Goal: Task Accomplishment & Management: Use online tool/utility

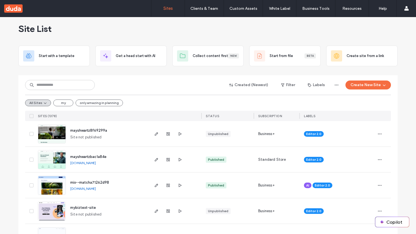
scroll to position [11, 0]
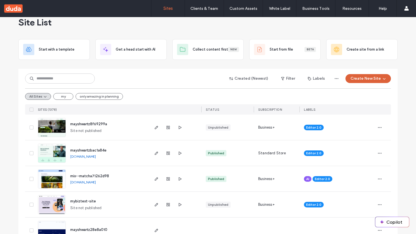
click at [362, 77] on button "Create New Site" at bounding box center [368, 78] width 45 height 9
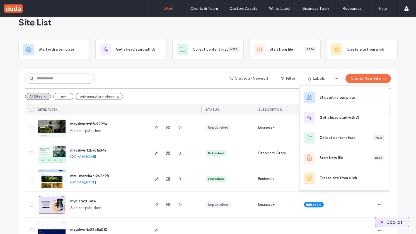
click at [387, 222] on button "Copilot" at bounding box center [393, 222] width 34 height 10
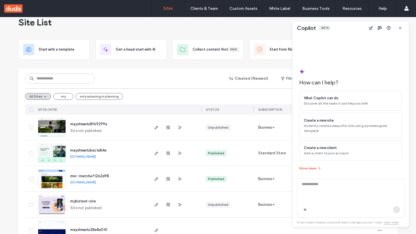
click at [315, 169] on button "More ideas" at bounding box center [311, 168] width 23 height 7
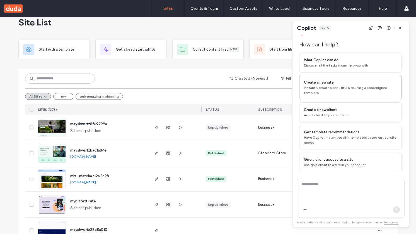
scroll to position [13, 0]
click at [399, 28] on icon "button" at bounding box center [400, 28] width 4 height 4
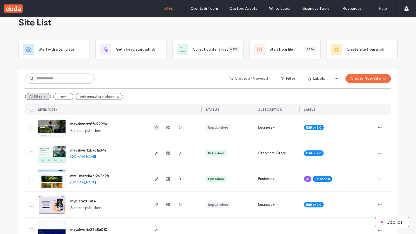
click at [156, 128] on icon "button" at bounding box center [156, 127] width 4 height 4
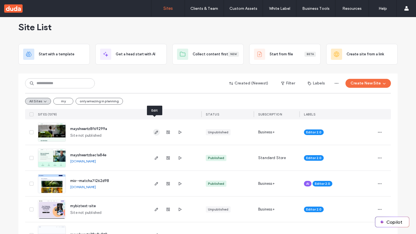
scroll to position [21, 0]
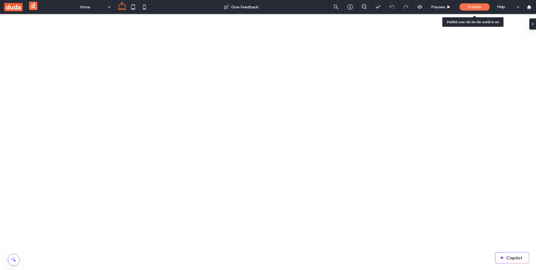
click at [416, 10] on div "Publish" at bounding box center [474, 6] width 30 height 7
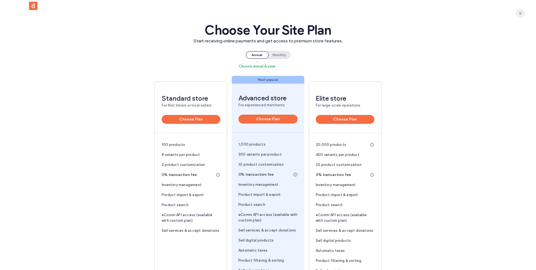
click at [416, 13] on span "button" at bounding box center [520, 13] width 9 height 9
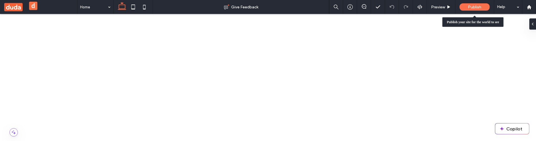
click at [416, 9] on div "Publish" at bounding box center [474, 6] width 30 height 7
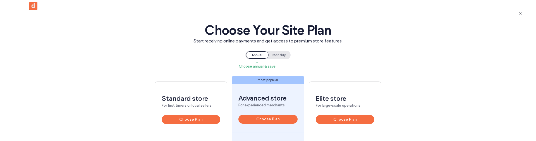
click at [416, 13] on span "button" at bounding box center [520, 13] width 9 height 9
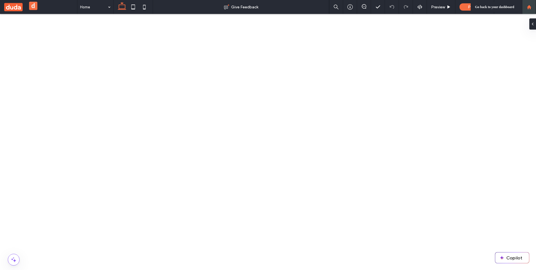
click at [416, 8] on div at bounding box center [528, 7] width 13 height 5
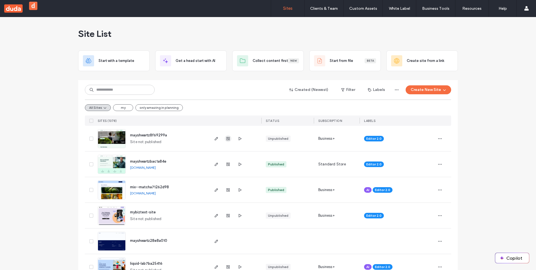
scroll to position [2, 0]
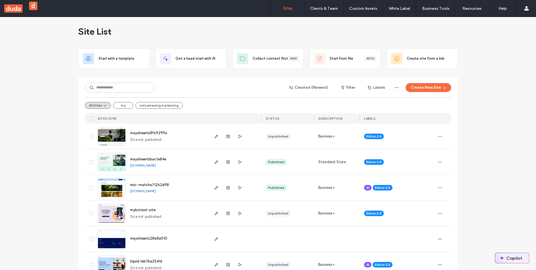
click at [507, 253] on button "Copilot" at bounding box center [512, 258] width 34 height 10
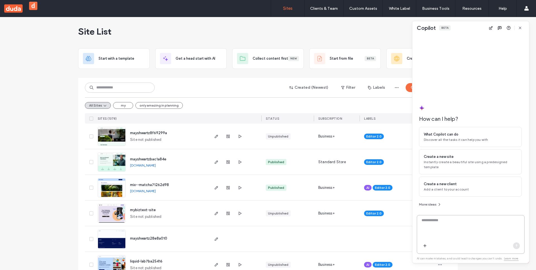
click at [448, 227] on textarea at bounding box center [470, 229] width 107 height 22
paste textarea "**********"
drag, startPoint x: 176, startPoint y: 135, endPoint x: 128, endPoint y: 133, distance: 47.8
click at [128, 133] on div "mayshwartz8f69299a Site not published" at bounding box center [167, 136] width 83 height 25
copy span "mayshwartz8f69299a"
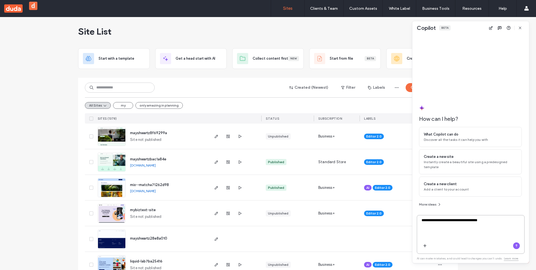
click at [508, 230] on textarea "**********" at bounding box center [470, 229] width 107 height 22
drag, startPoint x: 509, startPoint y: 219, endPoint x: 435, endPoint y: 220, distance: 74.3
click at [435, 220] on textarea "**********" at bounding box center [470, 229] width 107 height 22
paste textarea
type textarea "**********"
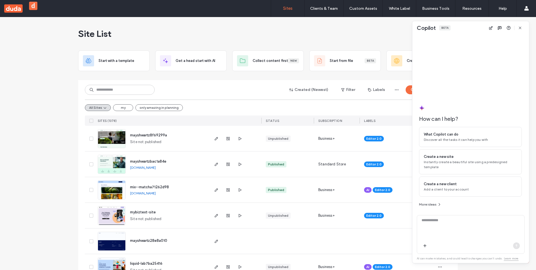
scroll to position [11, 0]
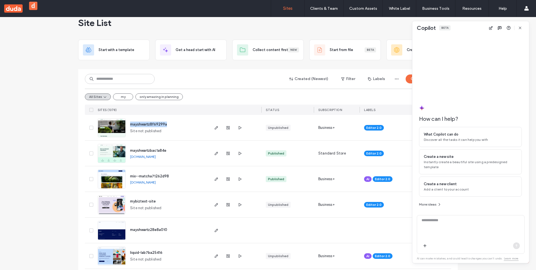
drag, startPoint x: 157, startPoint y: 123, endPoint x: 126, endPoint y: 125, distance: 30.7
click at [126, 125] on div "mayshwartz8f69299a Site not published" at bounding box center [167, 127] width 83 height 25
copy span "mayshwartz8f69299a"
click at [442, 231] on textarea at bounding box center [470, 229] width 107 height 22
paste textarea "**********"
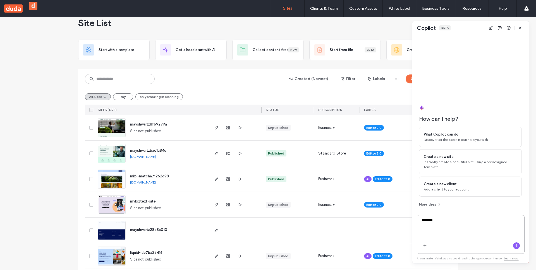
type textarea "**********"
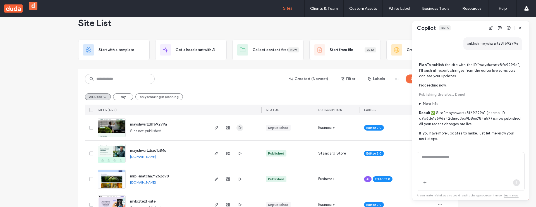
scroll to position [125, 0]
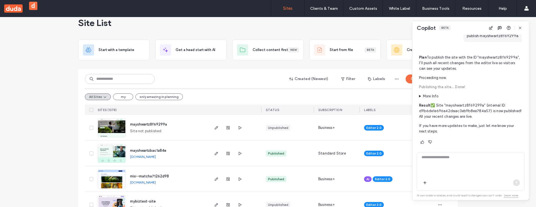
click at [147, 126] on span "mayshwartz8f69299a" at bounding box center [148, 124] width 37 height 4
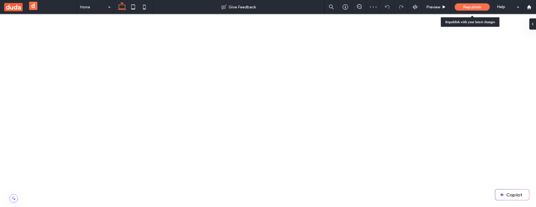
click at [461, 8] on div "Republish" at bounding box center [472, 6] width 35 height 7
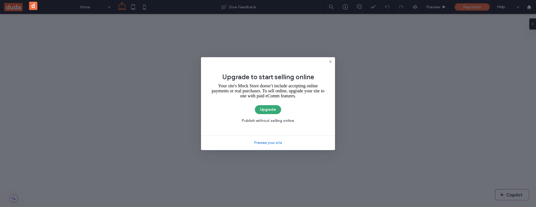
click at [332, 61] on icon at bounding box center [330, 61] width 4 height 4
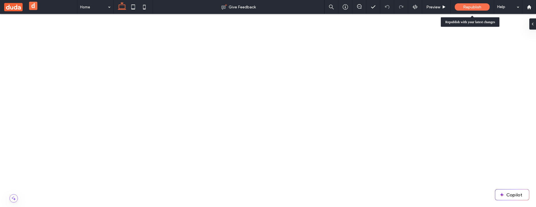
click at [467, 11] on div "Republish" at bounding box center [472, 7] width 35 height 14
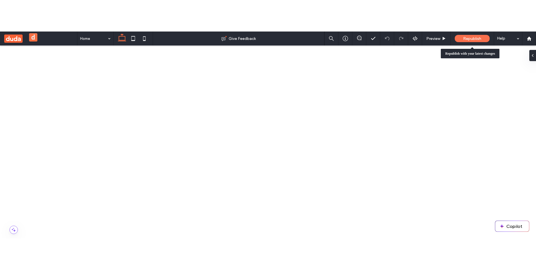
scroll to position [1, 0]
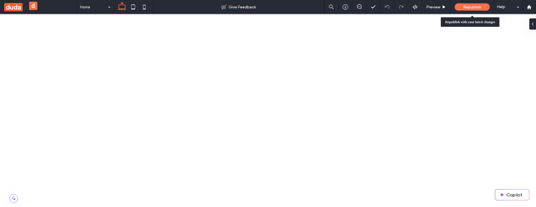
click at [468, 7] on span "Republish" at bounding box center [472, 7] width 18 height 5
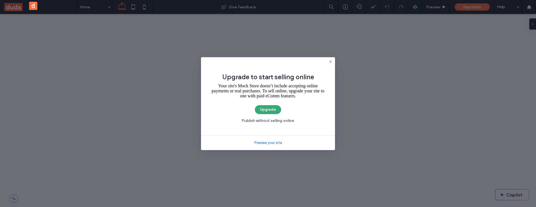
click at [331, 60] on use at bounding box center [330, 61] width 3 height 3
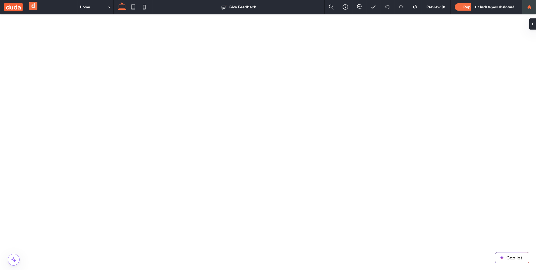
click at [527, 7] on use at bounding box center [529, 7] width 4 height 4
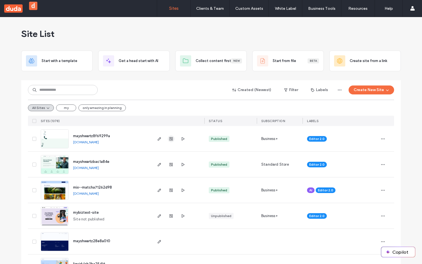
click at [169, 140] on icon "button" at bounding box center [171, 138] width 4 height 4
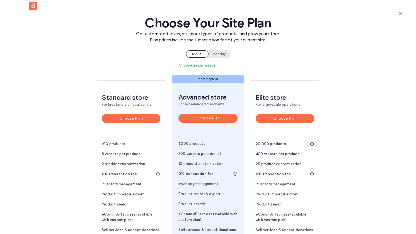
scroll to position [8, 0]
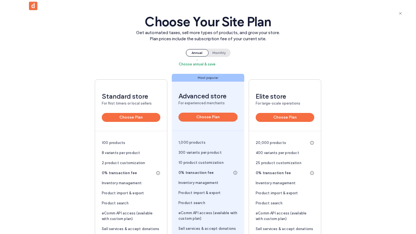
click at [223, 52] on span "Monthly" at bounding box center [219, 52] width 22 height 7
click at [195, 52] on span "Annual Choose annual & save" at bounding box center [197, 52] width 22 height 7
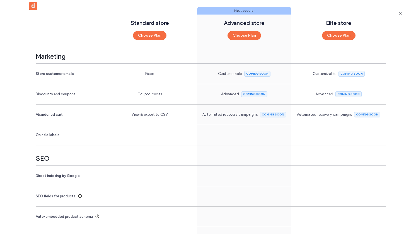
scroll to position [888, 0]
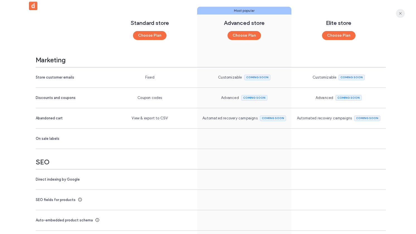
click at [400, 13] on use "button" at bounding box center [400, 13] width 3 height 3
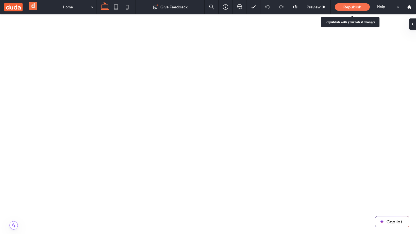
click at [351, 6] on span "Republish" at bounding box center [353, 7] width 18 height 5
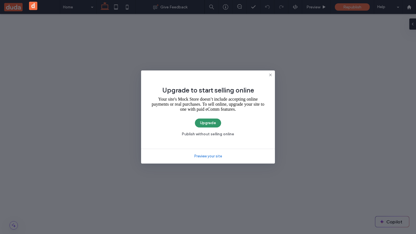
drag, startPoint x: 208, startPoint y: 122, endPoint x: 180, endPoint y: 108, distance: 30.7
click at [208, 122] on button "Upgrade" at bounding box center [208, 122] width 26 height 9
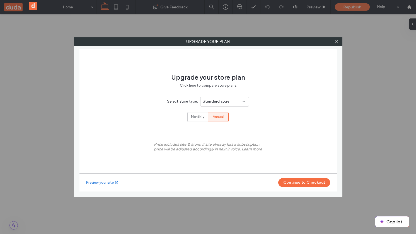
click at [239, 101] on div "Standard store" at bounding box center [223, 102] width 40 height 6
click at [287, 183] on button "Continue to Checkout" at bounding box center [305, 182] width 52 height 9
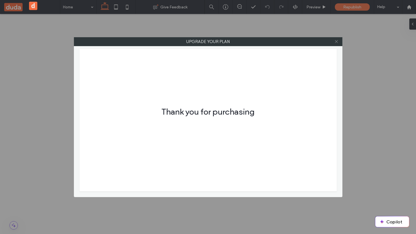
click at [337, 41] on icon at bounding box center [337, 41] width 4 height 4
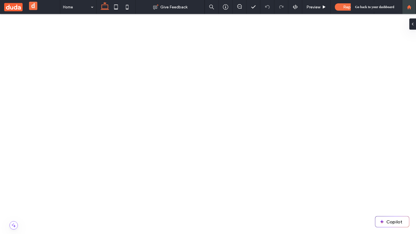
click at [413, 11] on div at bounding box center [410, 7] width 14 height 14
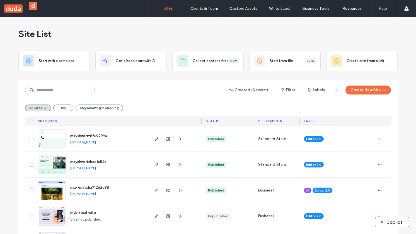
scroll to position [12, 0]
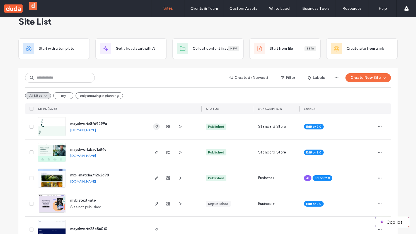
click at [154, 128] on icon "button" at bounding box center [156, 126] width 4 height 4
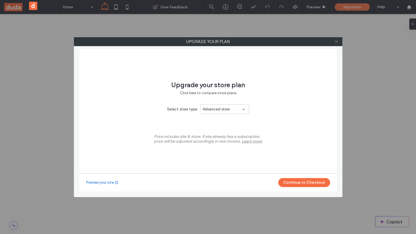
click at [335, 41] on icon at bounding box center [337, 41] width 4 height 4
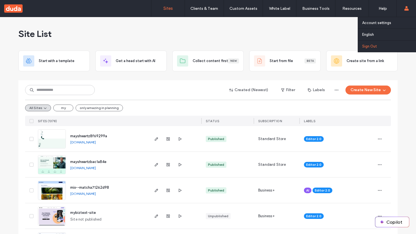
click at [398, 49] on link "Sign Out" at bounding box center [390, 45] width 54 height 11
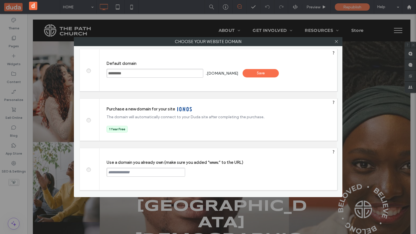
click at [264, 72] on div "Save" at bounding box center [261, 73] width 36 height 8
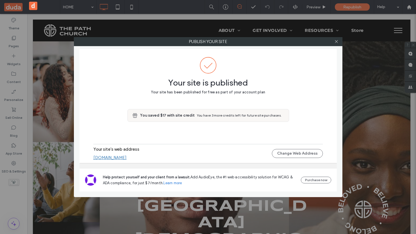
click at [127, 157] on link "[DOMAIN_NAME]" at bounding box center [110, 157] width 33 height 5
click at [337, 41] on use at bounding box center [336, 41] width 3 height 3
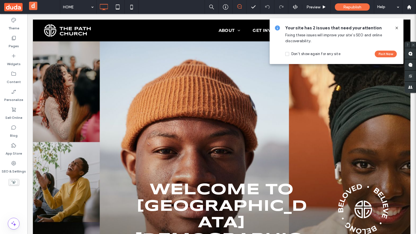
click at [398, 26] on icon at bounding box center [397, 28] width 4 height 4
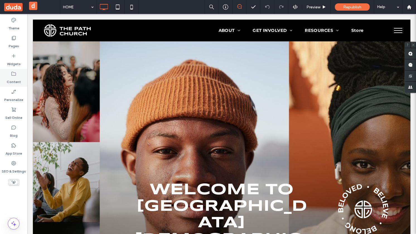
click at [13, 77] on label "Content" at bounding box center [14, 80] width 14 height 8
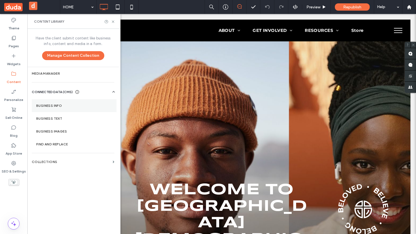
click at [36, 107] on section "Business Info" at bounding box center [74, 105] width 85 height 13
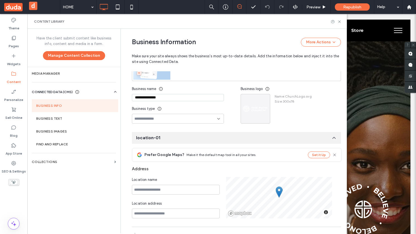
scroll to position [59, 0]
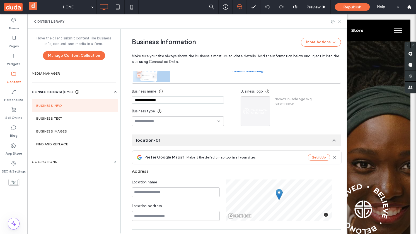
click at [341, 20] on icon at bounding box center [340, 22] width 4 height 4
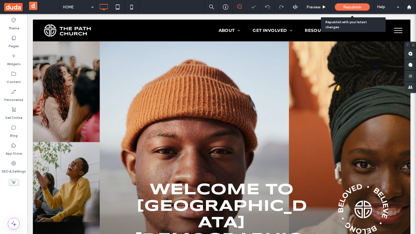
scroll to position [0, 0]
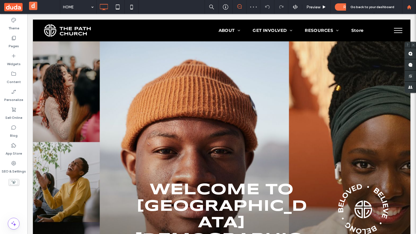
click at [404, 6] on div at bounding box center [409, 7] width 13 height 5
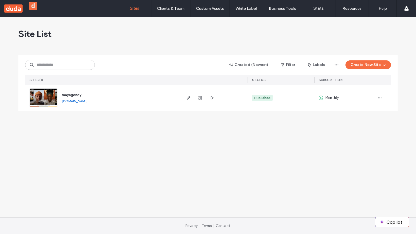
click at [366, 66] on button "Create New Site" at bounding box center [368, 64] width 45 height 9
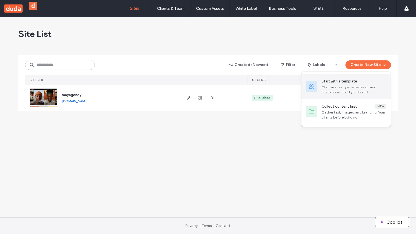
click at [350, 87] on div "Choose a ready-made design and customize it to fit your brand." at bounding box center [354, 90] width 65 height 10
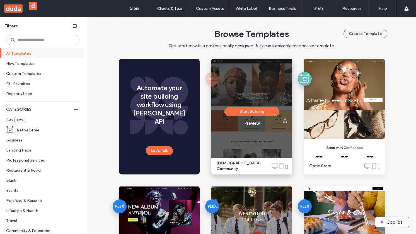
scroll to position [6, 0]
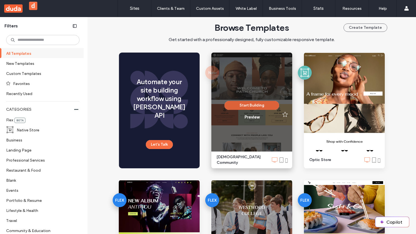
click at [251, 106] on button "Start Building" at bounding box center [252, 105] width 55 height 9
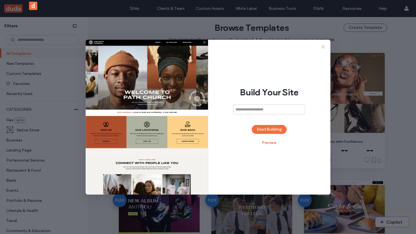
click at [323, 47] on use at bounding box center [323, 46] width 3 height 3
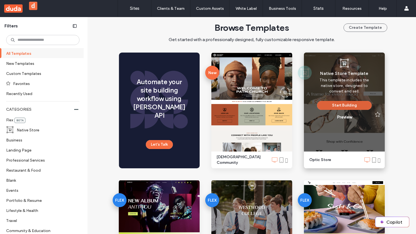
click at [332, 102] on button "Start Building" at bounding box center [344, 105] width 55 height 9
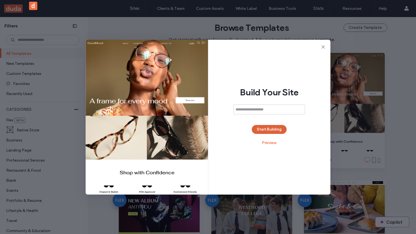
click at [266, 130] on button "Start Building" at bounding box center [269, 129] width 35 height 9
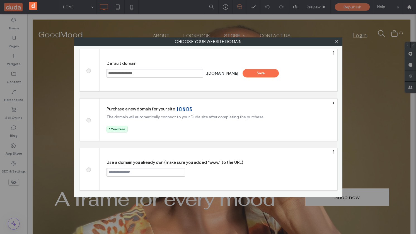
click at [267, 76] on div "Save" at bounding box center [261, 73] width 36 height 8
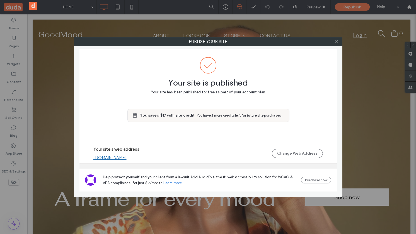
click at [337, 42] on icon at bounding box center [337, 41] width 4 height 4
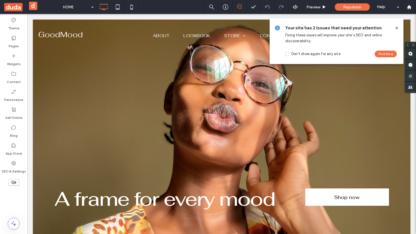
click at [397, 26] on icon at bounding box center [397, 28] width 4 height 4
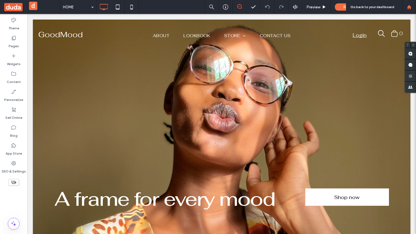
click at [408, 7] on use at bounding box center [409, 7] width 4 height 4
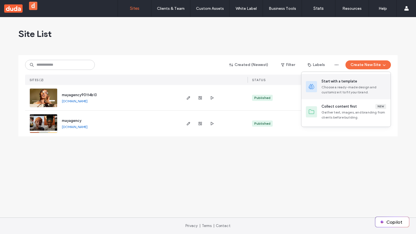
click at [349, 90] on div "Choose a ready-made design and customize it to fit your brand." at bounding box center [354, 90] width 65 height 10
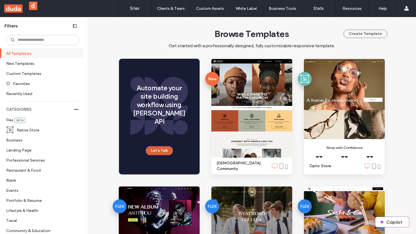
click at [150, 146] on button "Let's Talk" at bounding box center [159, 150] width 27 height 9
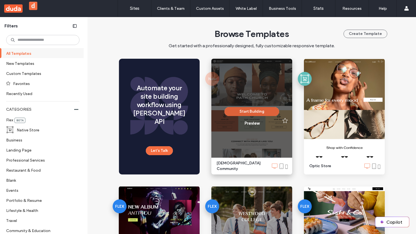
click at [237, 111] on button "Start Building" at bounding box center [252, 111] width 55 height 9
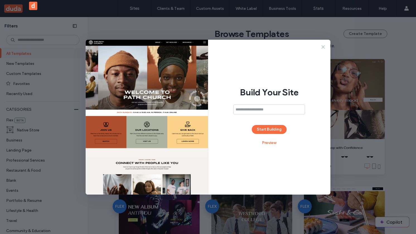
click at [324, 44] on icon at bounding box center [324, 47] width 6 height 6
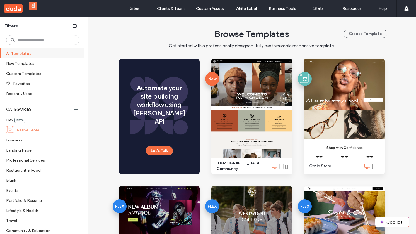
click at [26, 128] on label "Native Store" at bounding box center [46, 130] width 58 height 10
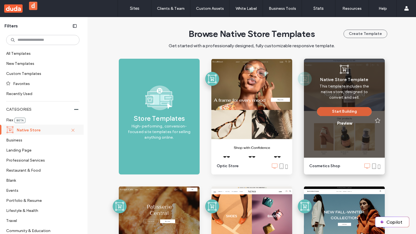
click at [356, 113] on button "Start Building" at bounding box center [344, 111] width 55 height 9
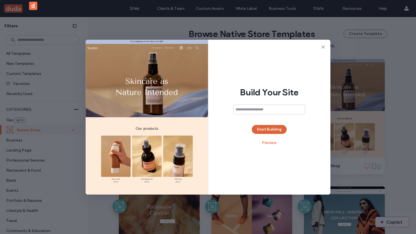
click at [273, 127] on button "Start Building" at bounding box center [269, 129] width 35 height 9
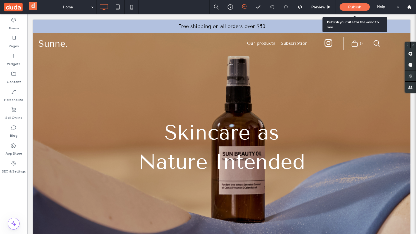
click at [351, 7] on span "Publish" at bounding box center [354, 7] width 13 height 5
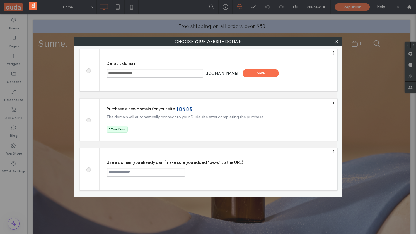
click at [274, 72] on div "Save" at bounding box center [261, 73] width 36 height 8
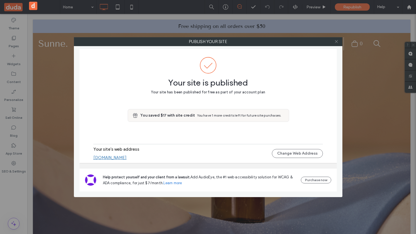
click at [337, 41] on icon at bounding box center [337, 41] width 4 height 4
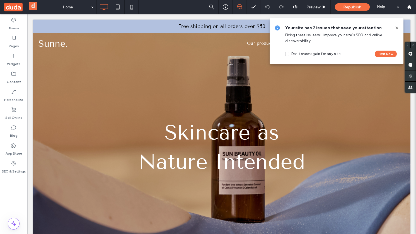
drag, startPoint x: 398, startPoint y: 28, endPoint x: 378, endPoint y: 2, distance: 32.8
click at [398, 28] on icon at bounding box center [397, 28] width 4 height 4
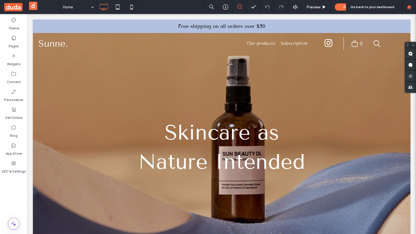
click at [409, 8] on icon at bounding box center [409, 7] width 5 height 5
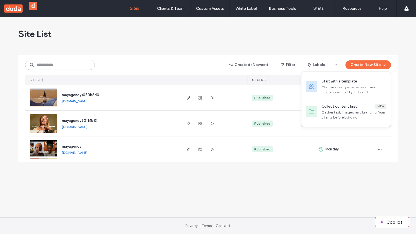
click at [348, 81] on div "Start with a template" at bounding box center [340, 81] width 36 height 6
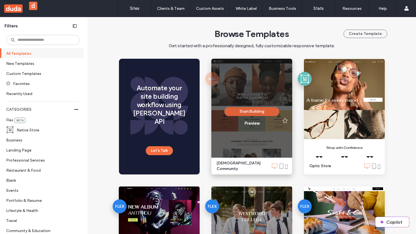
click at [263, 112] on button "Start Building" at bounding box center [252, 111] width 55 height 9
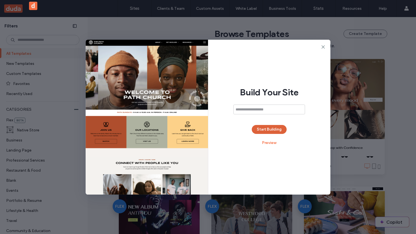
click at [265, 126] on button "Start Building" at bounding box center [269, 129] width 35 height 9
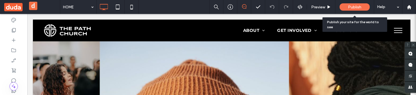
click at [350, 5] on span "Publish" at bounding box center [354, 7] width 13 height 5
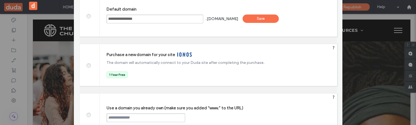
click at [266, 20] on div "Save" at bounding box center [261, 19] width 36 height 8
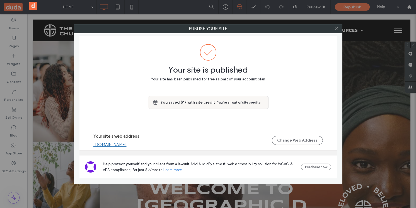
click at [335, 29] on icon at bounding box center [337, 29] width 4 height 4
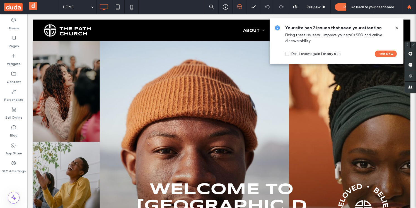
click at [409, 6] on use at bounding box center [409, 7] width 4 height 4
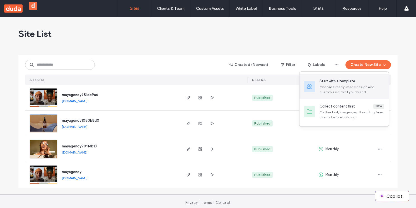
click at [344, 92] on div "Choose a ready-made design and customize it to fit your brand." at bounding box center [352, 90] width 65 height 10
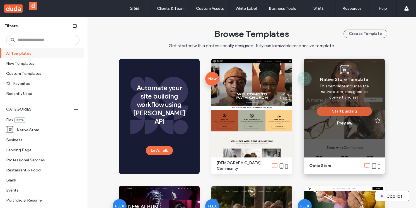
click at [332, 114] on button "Start Building" at bounding box center [344, 111] width 55 height 9
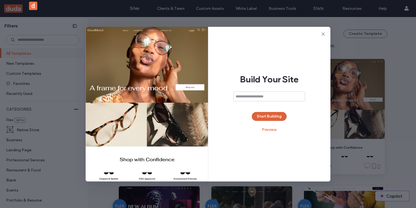
click at [263, 116] on button "Start Building" at bounding box center [269, 116] width 35 height 9
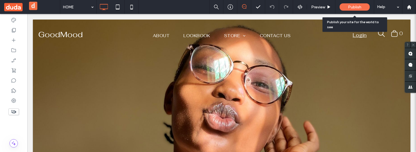
click at [362, 8] on div "Publish" at bounding box center [355, 6] width 30 height 7
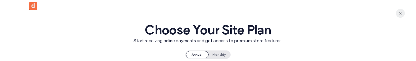
click at [402, 13] on use "button" at bounding box center [400, 13] width 3 height 3
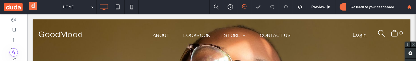
click at [406, 8] on div at bounding box center [409, 7] width 13 height 5
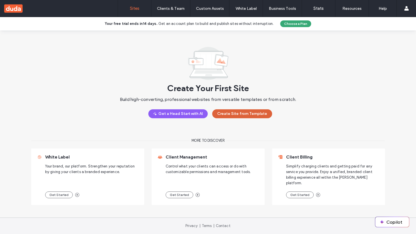
click at [241, 115] on button "Create Site from Template" at bounding box center [242, 113] width 60 height 9
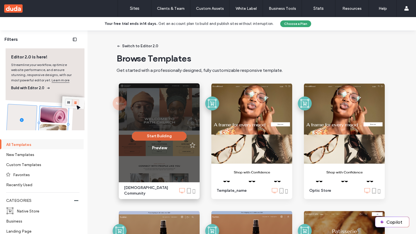
click at [167, 136] on button "Start Building" at bounding box center [159, 135] width 55 height 9
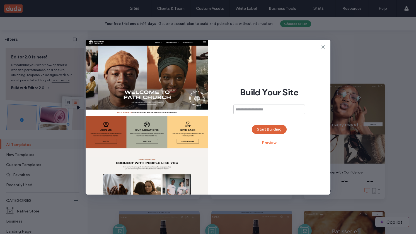
click at [263, 129] on button "Start Building" at bounding box center [269, 129] width 35 height 9
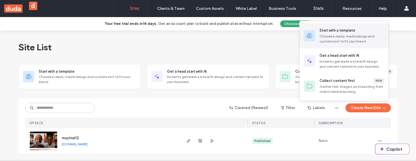
click at [360, 44] on div "Choose a ready-made design and customize it to fit your brand." at bounding box center [352, 39] width 65 height 10
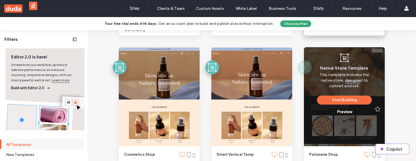
scroll to position [164, 0]
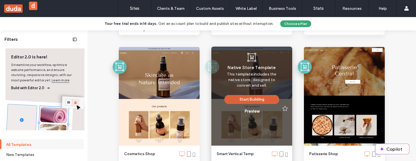
click at [255, 100] on button "Start Building" at bounding box center [252, 99] width 55 height 9
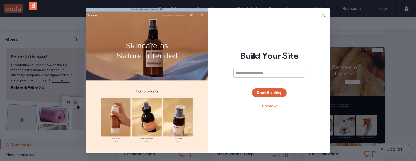
click at [270, 95] on button "Start Building" at bounding box center [269, 92] width 35 height 9
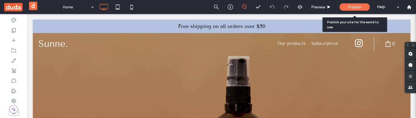
click at [352, 7] on span "Publish" at bounding box center [354, 7] width 13 height 5
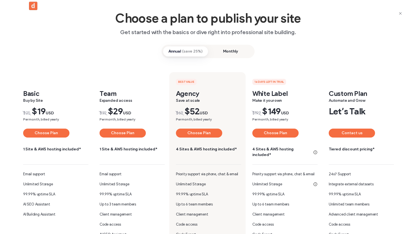
scroll to position [10, 0]
